Goal: Task Accomplishment & Management: Complete application form

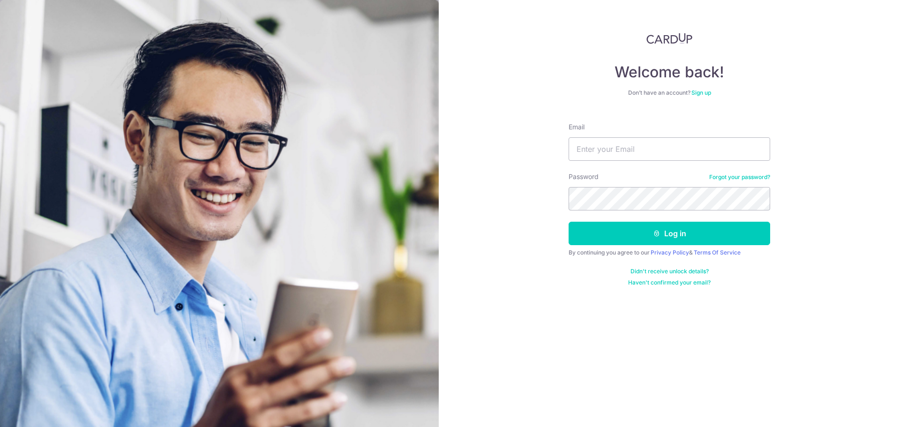
type input "eunicekhoozq@gmail.com"
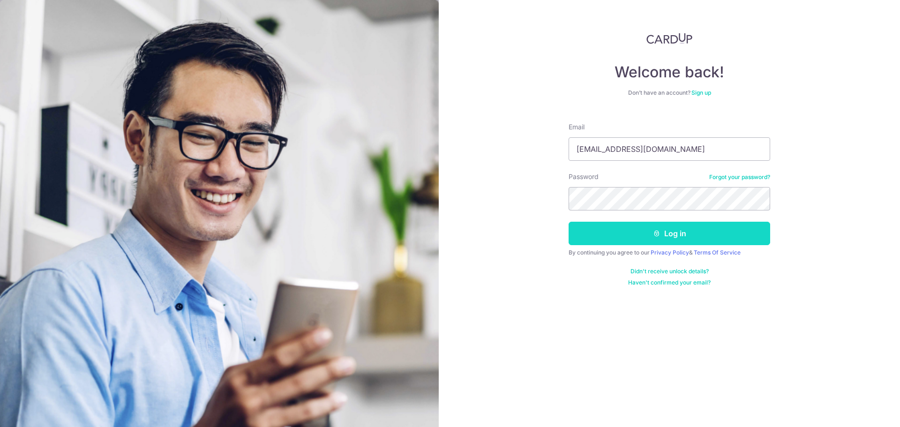
click at [617, 238] on button "Log in" at bounding box center [669, 233] width 202 height 23
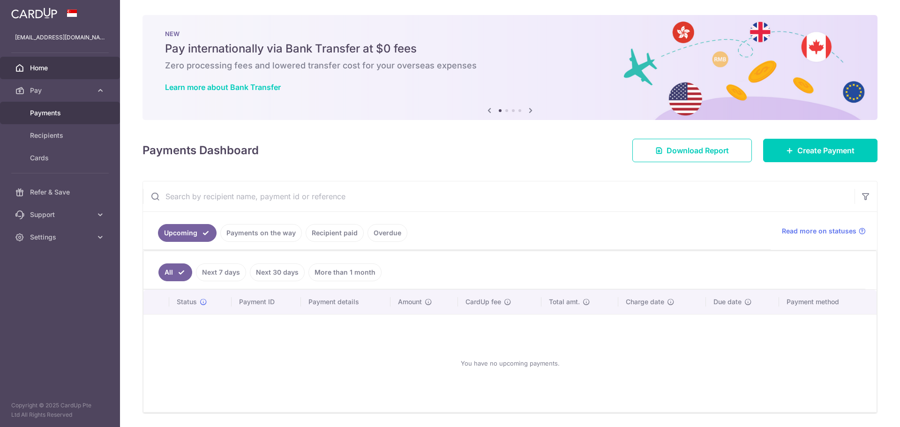
click at [64, 115] on span "Payments" at bounding box center [61, 112] width 62 height 9
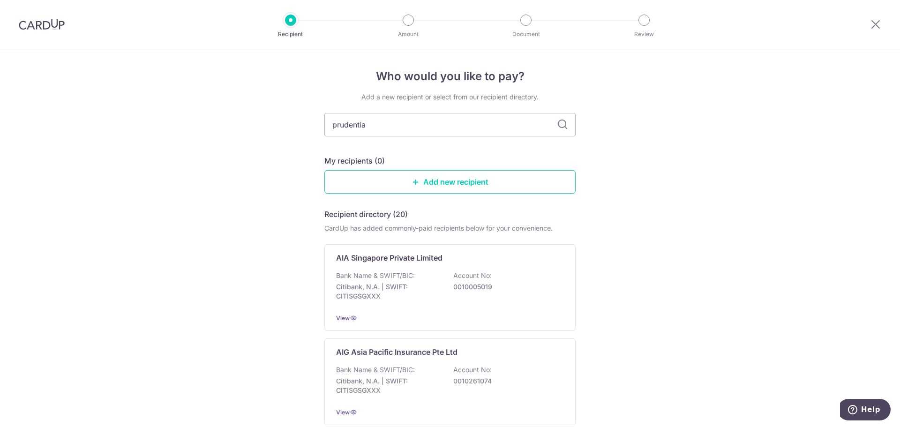
type input "prudential"
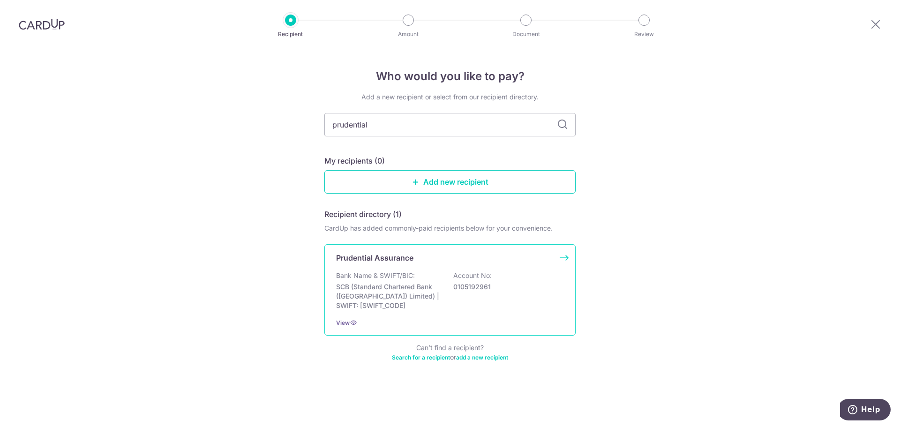
click at [496, 300] on div "Bank Name & SWIFT/BIC: SCB (Standard Chartered Bank (Singapore) Limited) | SWIF…" at bounding box center [450, 290] width 228 height 39
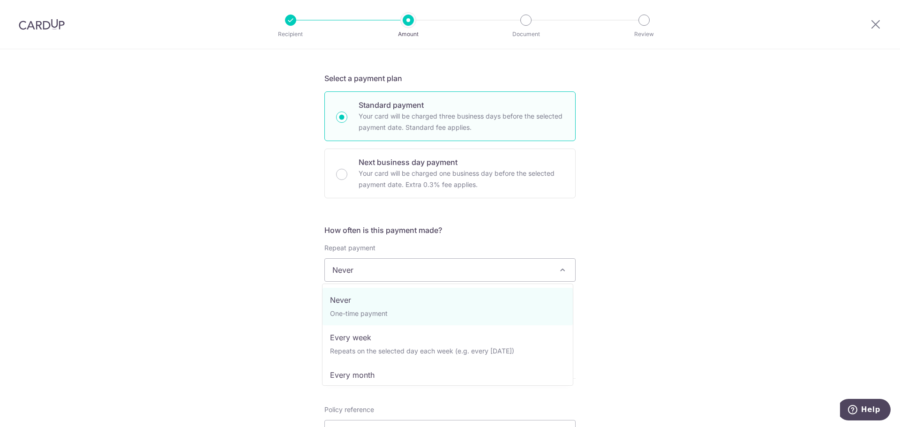
click at [470, 265] on span "Never" at bounding box center [450, 270] width 250 height 22
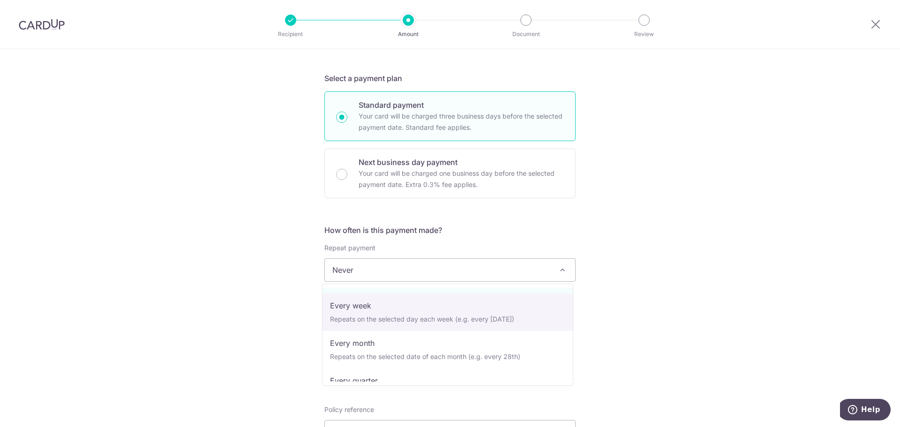
scroll to position [47, 0]
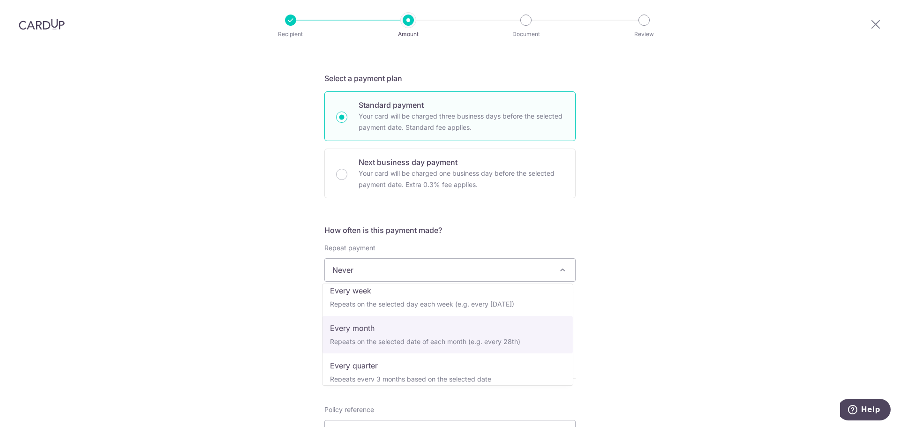
select select "3"
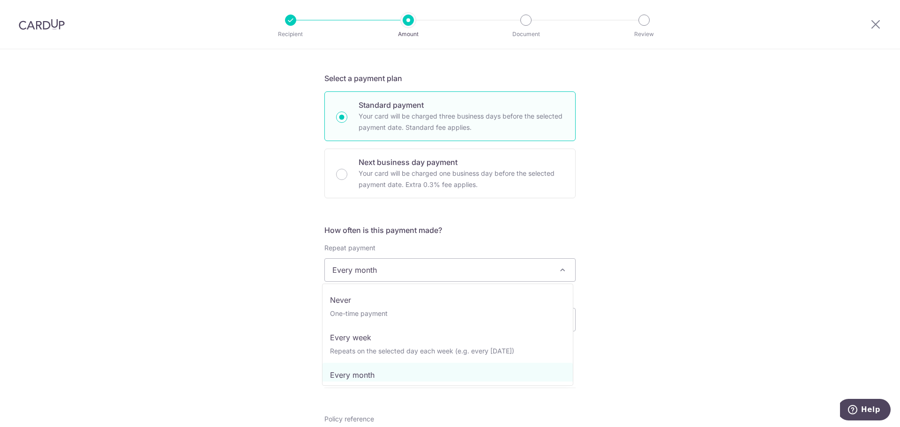
click at [413, 268] on span "Every month" at bounding box center [450, 270] width 250 height 22
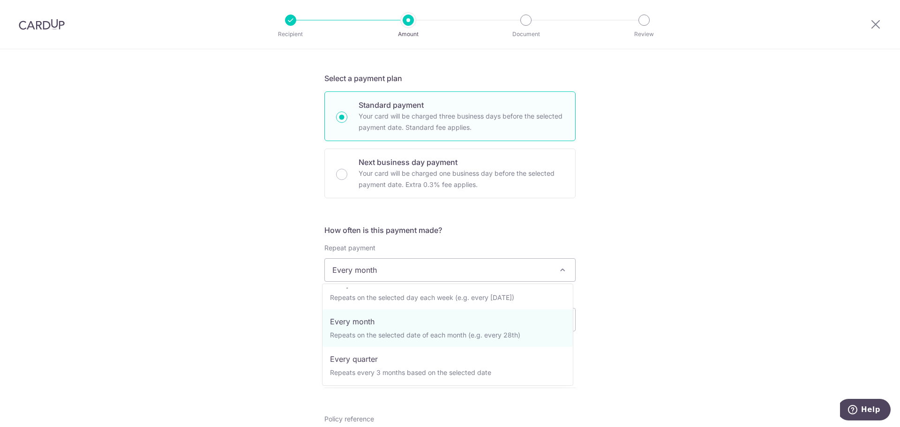
scroll to position [0, 0]
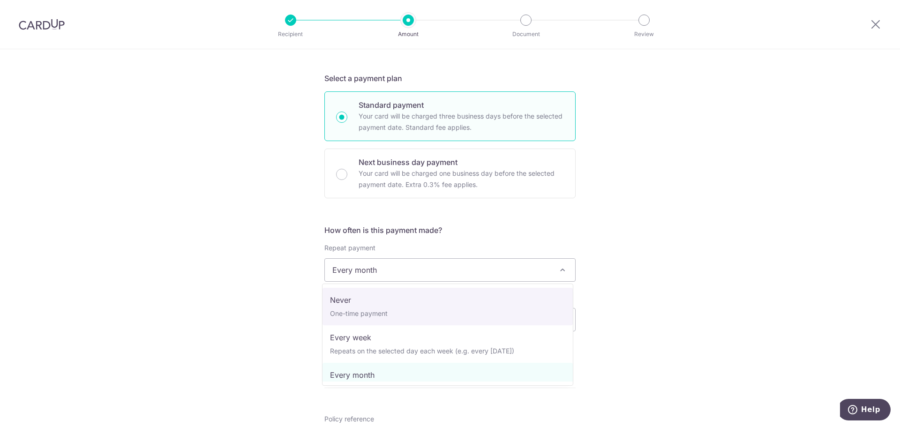
click at [649, 284] on div "Tell us more about your payment Enter payment amount SGD Select Card Select opt…" at bounding box center [450, 290] width 900 height 857
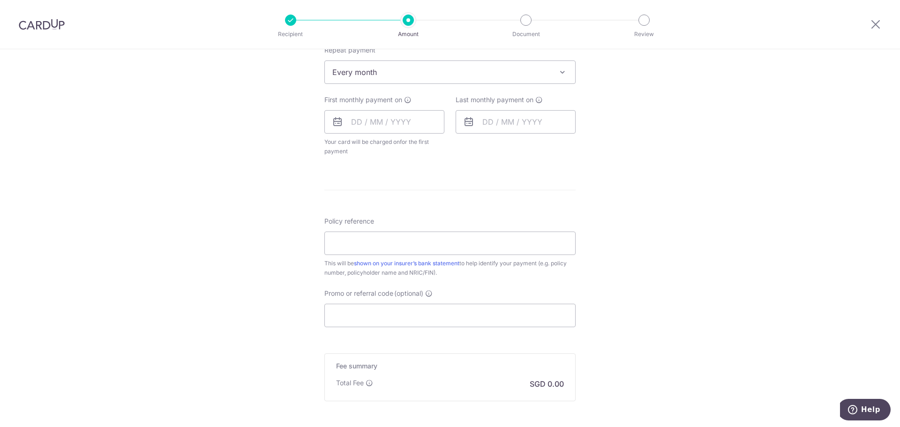
scroll to position [479, 0]
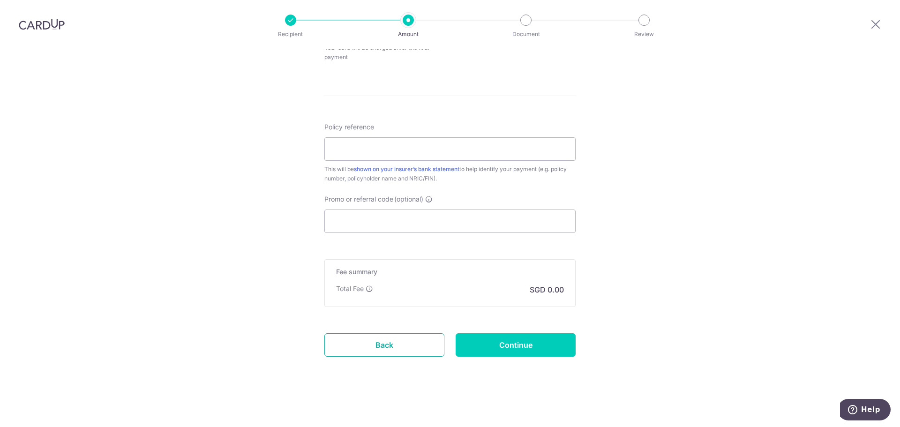
drag, startPoint x: 357, startPoint y: 341, endPoint x: 480, endPoint y: 36, distance: 328.6
click at [357, 341] on link "Back" at bounding box center [384, 344] width 120 height 23
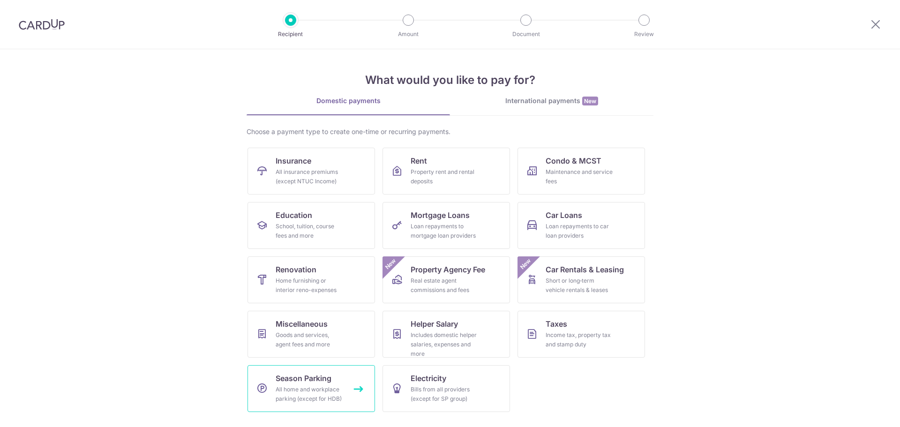
click at [330, 383] on span "Season Parking" at bounding box center [304, 378] width 56 height 11
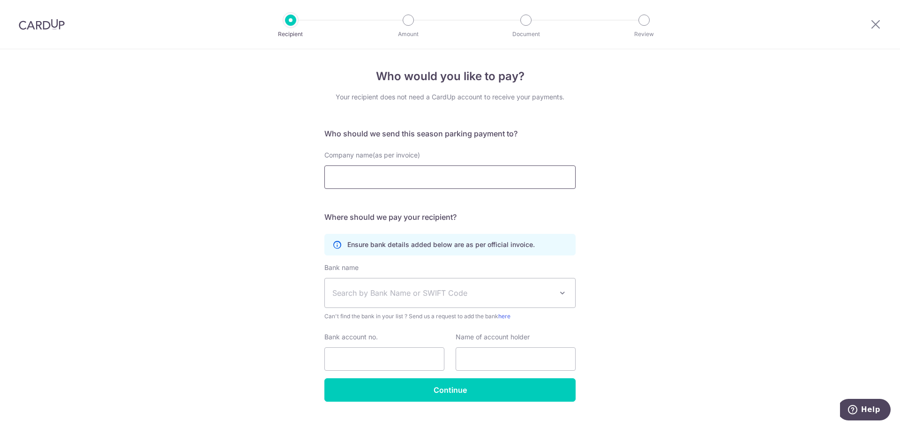
click at [470, 169] on input "Company name(as per invoice)" at bounding box center [449, 176] width 251 height 23
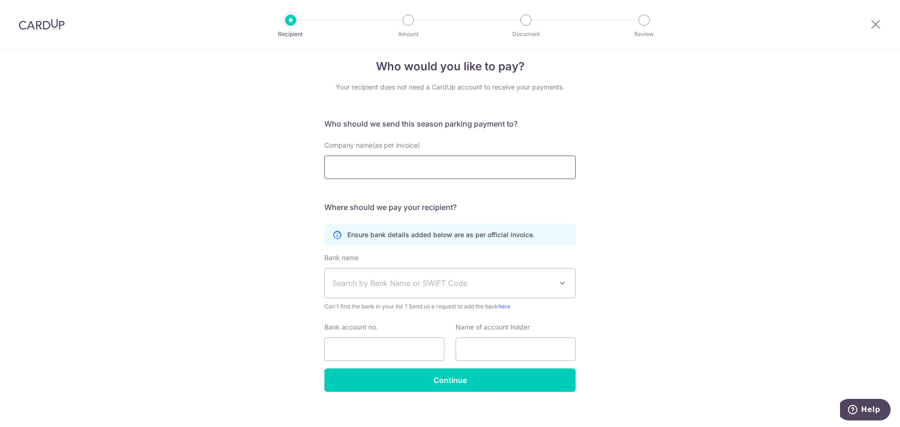
scroll to position [19, 0]
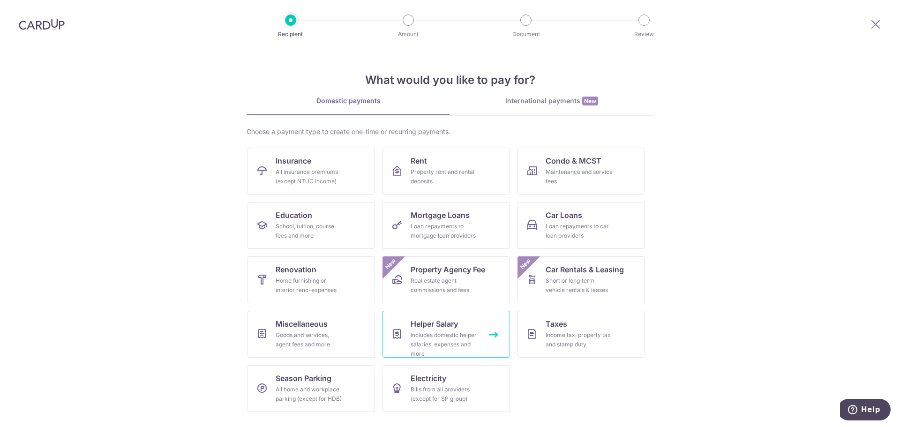
click at [492, 336] on link "Helper Salary Includes domestic helper salaries, expenses and more" at bounding box center [445, 334] width 127 height 47
click at [335, 174] on div "All insurance premiums (except NTUC Income)" at bounding box center [309, 176] width 67 height 19
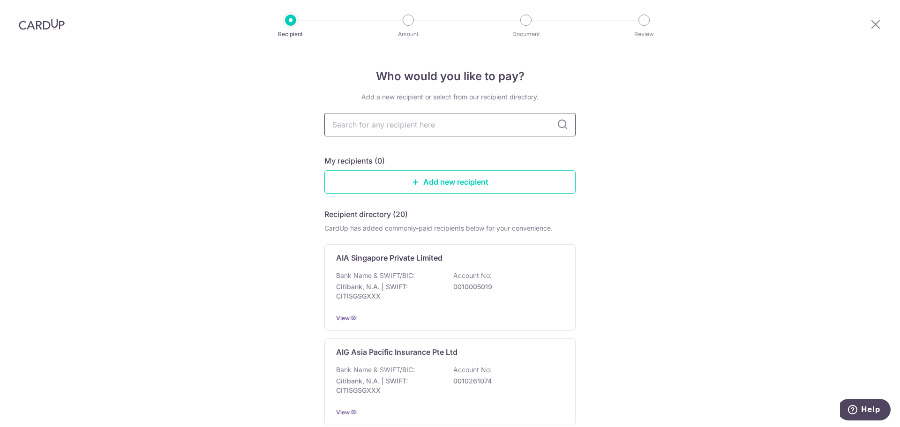
click at [514, 128] on input "text" at bounding box center [449, 124] width 251 height 23
type input "prudential"
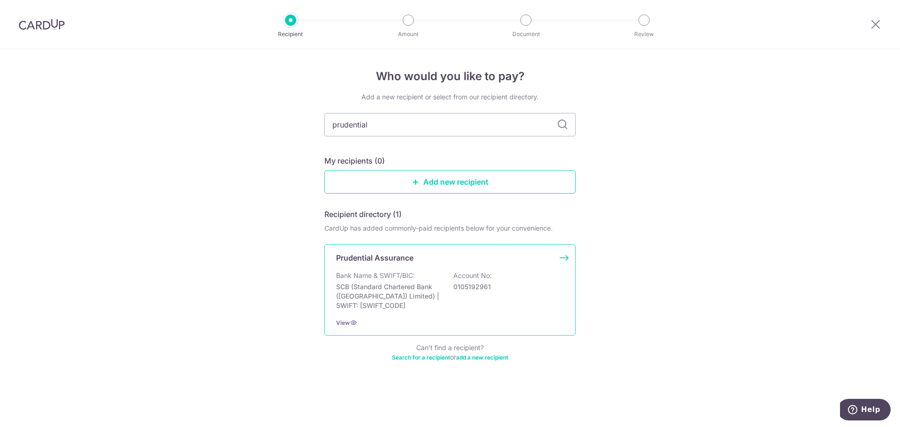
click at [439, 286] on p "SCB (Standard Chartered Bank ([GEOGRAPHIC_DATA]) Limited) | SWIFT: [SWIFT_CODE]" at bounding box center [388, 296] width 105 height 28
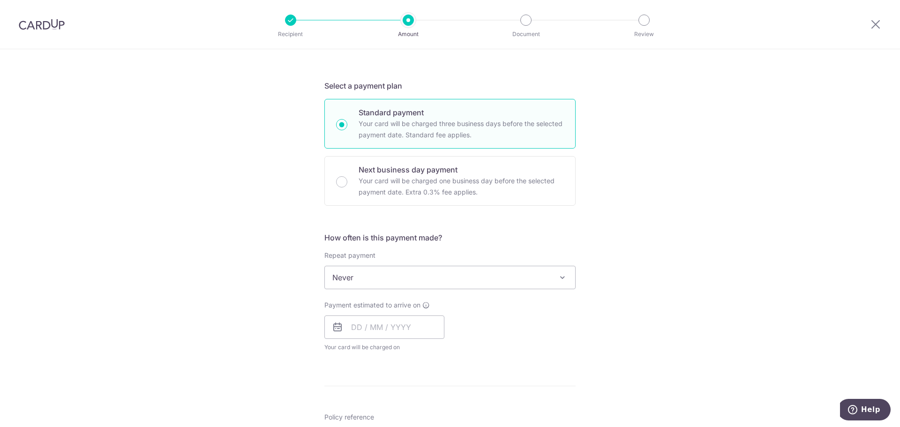
scroll to position [187, 0]
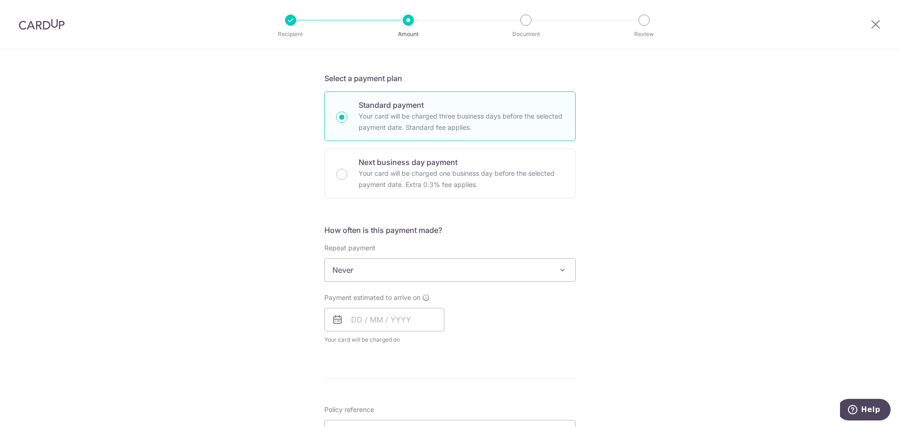
click at [388, 277] on span "Never" at bounding box center [450, 270] width 250 height 22
click at [393, 271] on span "Never" at bounding box center [450, 270] width 250 height 22
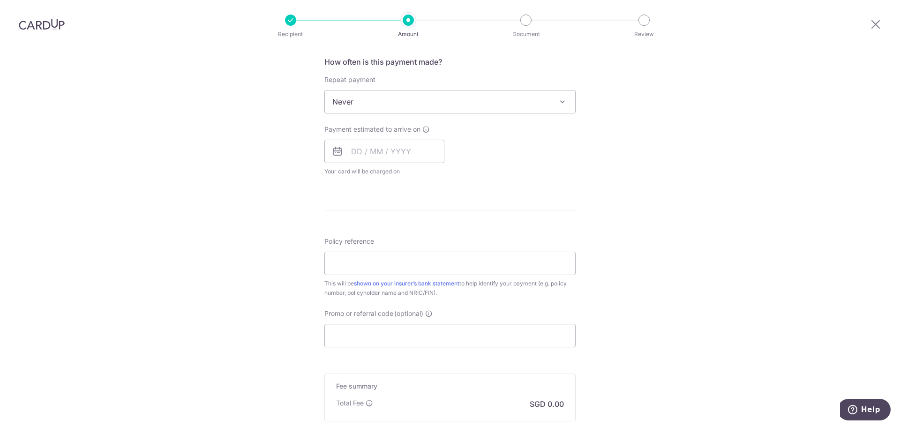
scroll to position [328, 0]
